Goal: Use online tool/utility

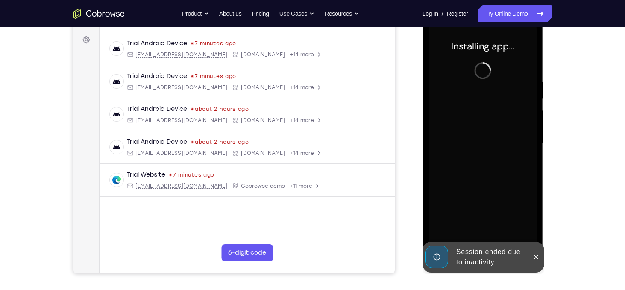
scroll to position [123, 0]
click at [537, 257] on icon at bounding box center [536, 258] width 4 height 4
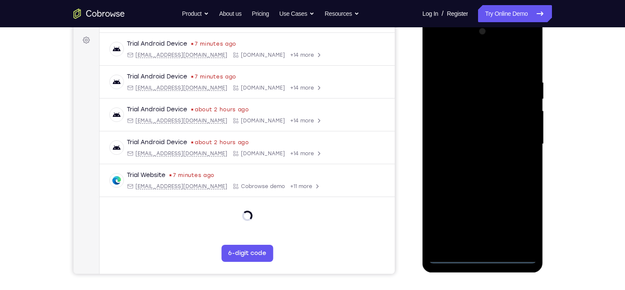
click at [482, 256] on div at bounding box center [483, 144] width 108 height 239
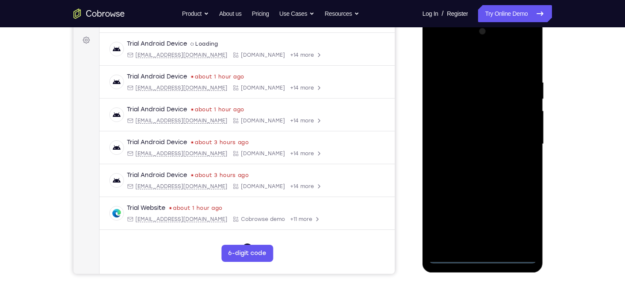
click at [485, 258] on div at bounding box center [483, 144] width 108 height 239
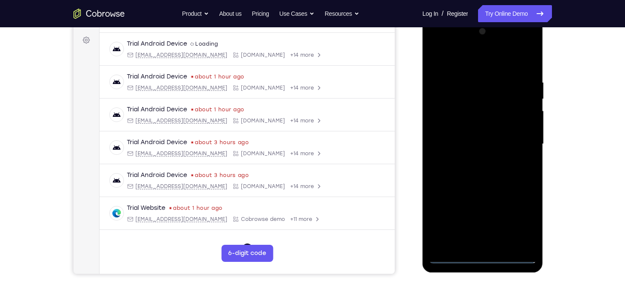
click at [485, 258] on div at bounding box center [483, 144] width 108 height 239
drag, startPoint x: 485, startPoint y: 258, endPoint x: 445, endPoint y: 258, distance: 40.2
click at [445, 258] on div at bounding box center [483, 144] width 108 height 239
click at [452, 257] on div at bounding box center [483, 144] width 108 height 239
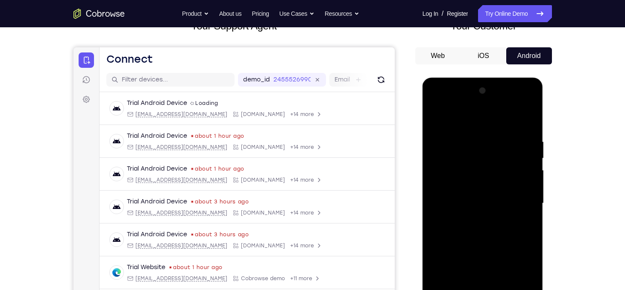
scroll to position [63, 0]
click at [476, 167] on div at bounding box center [483, 204] width 108 height 239
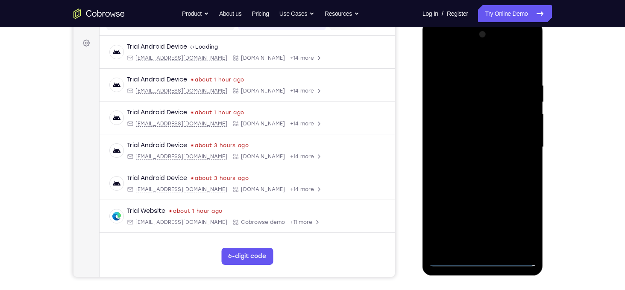
scroll to position [121, 0]
click at [523, 221] on div at bounding box center [483, 146] width 108 height 239
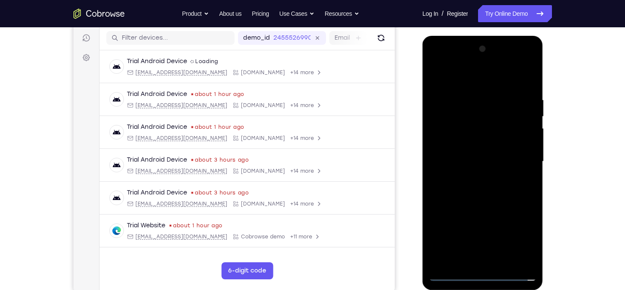
scroll to position [123, 0]
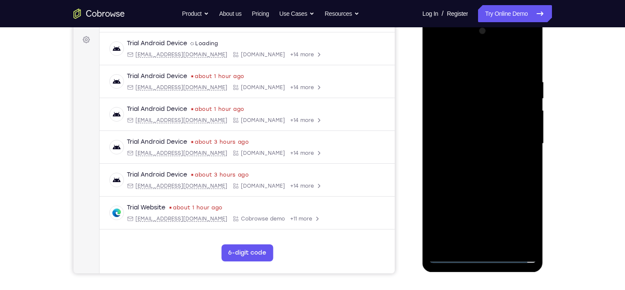
click at [525, 221] on div at bounding box center [483, 143] width 108 height 239
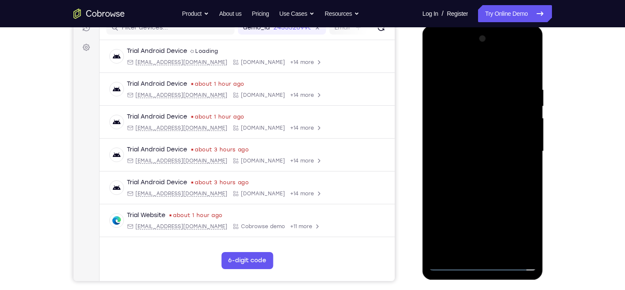
scroll to position [114, 0]
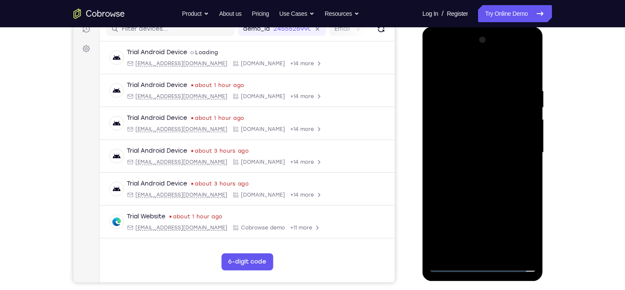
click at [471, 67] on div at bounding box center [483, 152] width 108 height 239
click at [519, 150] on div at bounding box center [483, 152] width 108 height 239
click at [470, 169] on div at bounding box center [483, 152] width 108 height 239
click at [463, 143] on div at bounding box center [483, 152] width 108 height 239
click at [465, 135] on div at bounding box center [483, 152] width 108 height 239
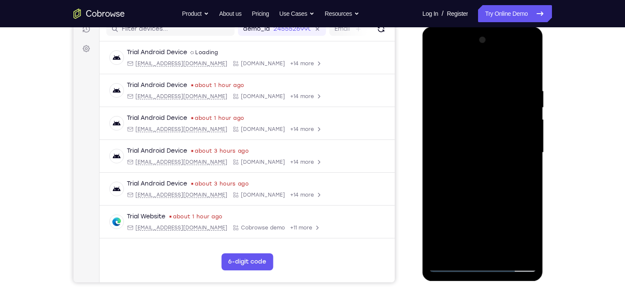
click at [478, 155] on div at bounding box center [483, 152] width 108 height 239
click at [500, 194] on div at bounding box center [483, 152] width 108 height 239
click at [504, 252] on div at bounding box center [483, 152] width 108 height 239
click at [499, 200] on div at bounding box center [483, 152] width 108 height 239
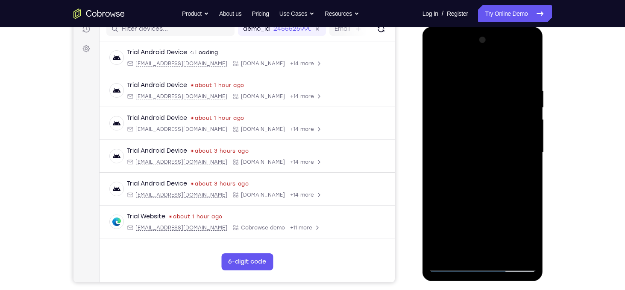
click at [492, 199] on div at bounding box center [483, 152] width 108 height 239
click at [521, 70] on div at bounding box center [483, 152] width 108 height 239
click at [480, 192] on div at bounding box center [483, 152] width 108 height 239
